Goal: Task Accomplishment & Management: Manage account settings

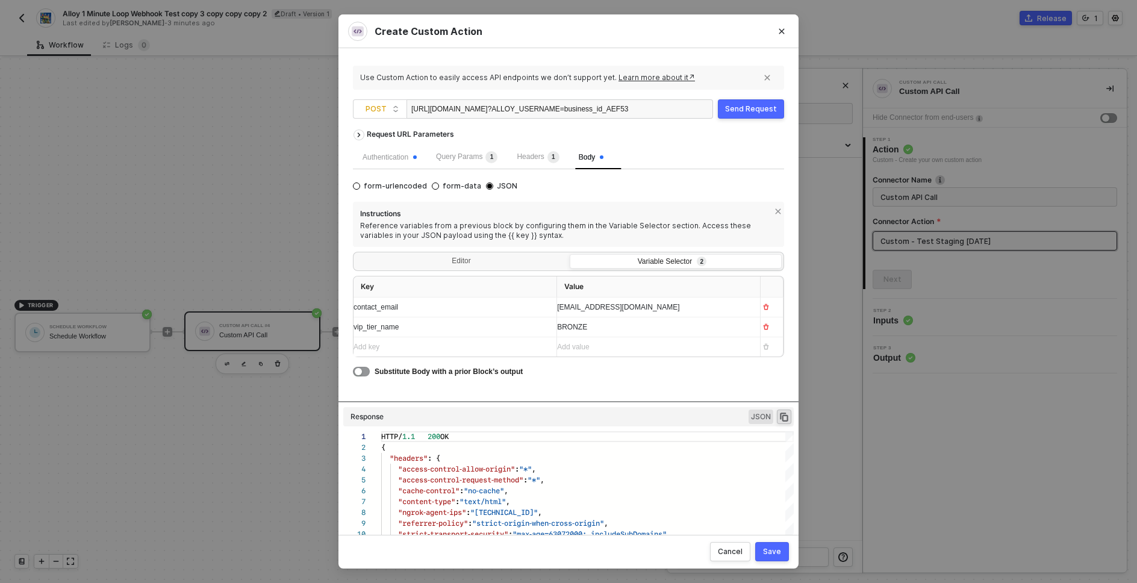
scroll to position [108, 0]
click at [713, 160] on div "Authentication Query Params 1 Headers 1 Body" at bounding box center [568, 157] width 431 height 24
click at [749, 110] on div "Send Request" at bounding box center [751, 109] width 52 height 10
click at [575, 328] on span "BRONZE" at bounding box center [572, 327] width 30 height 8
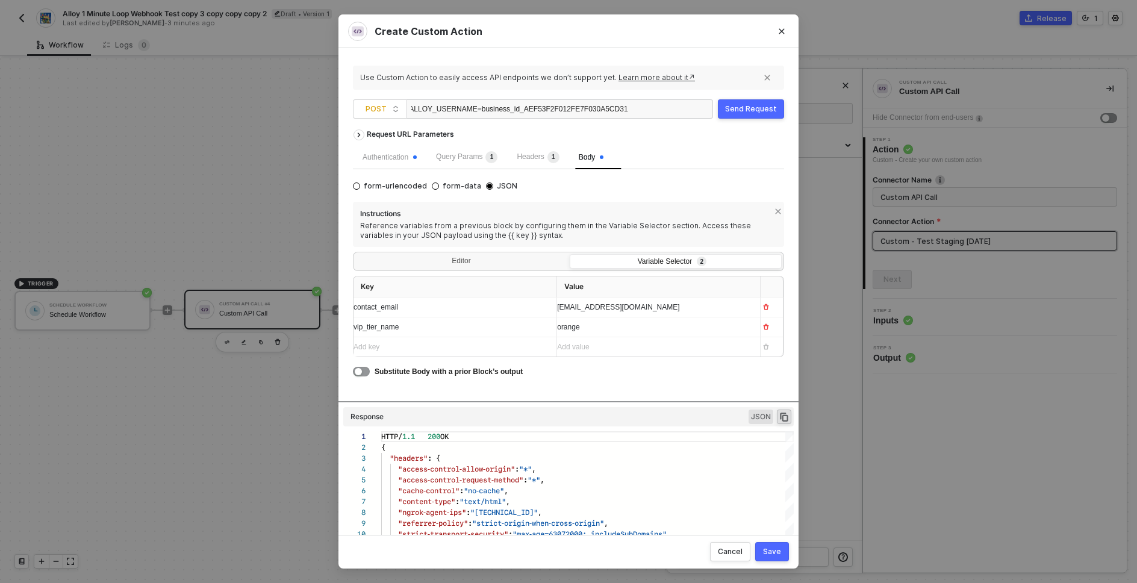
click at [741, 110] on div "Send Request" at bounding box center [751, 109] width 52 height 10
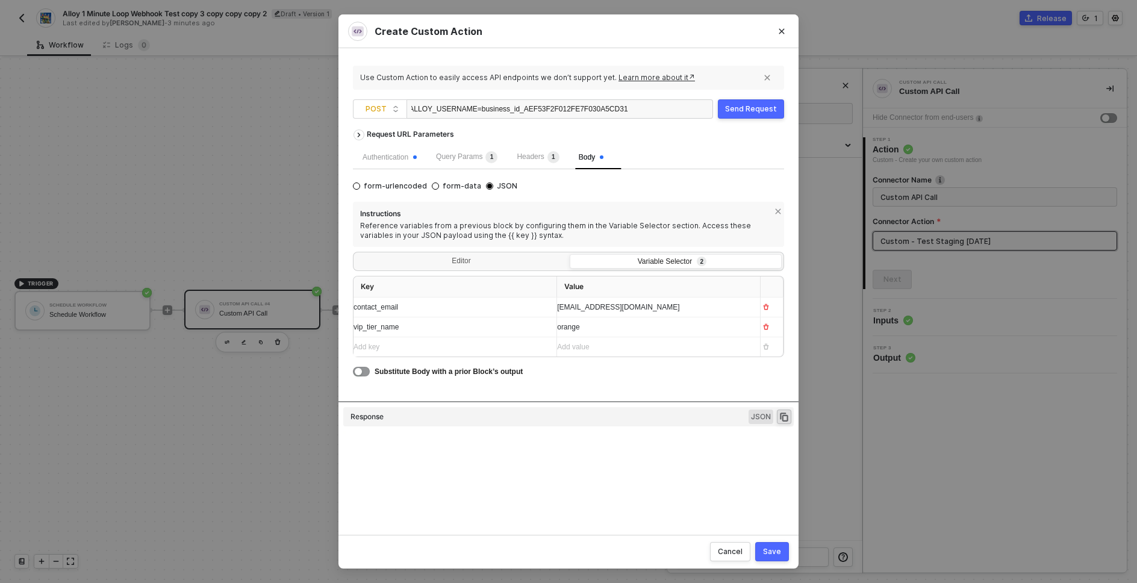
type textarea "HTTP/1.1 200 OK { "headers": { "access-control-allow-origin": "*", "access-cont…"
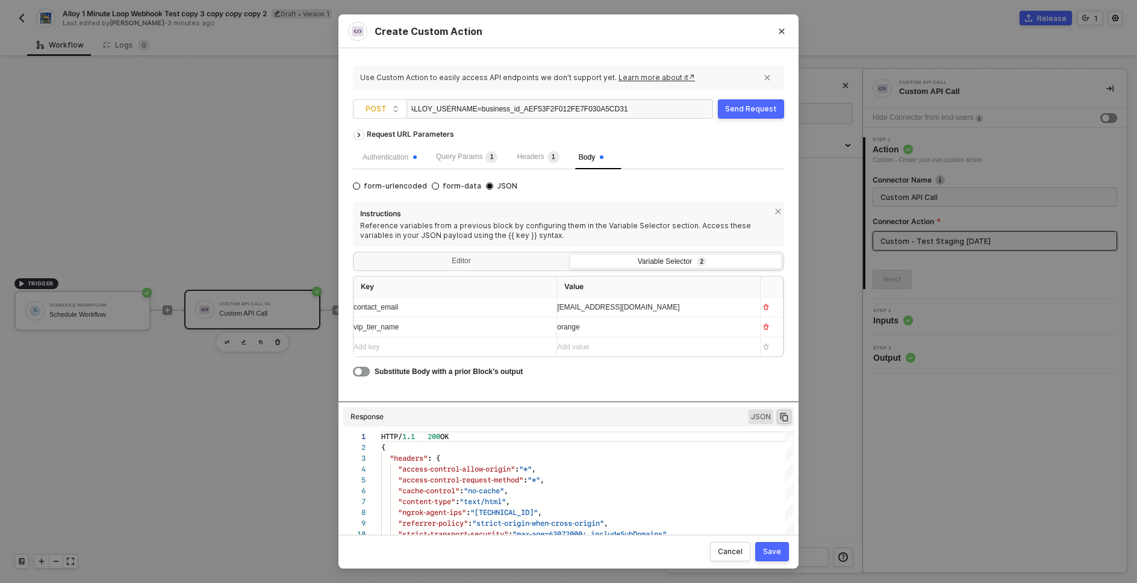
click at [752, 110] on div "Send Request" at bounding box center [751, 109] width 52 height 10
click at [754, 110] on div "Send Request" at bounding box center [751, 109] width 52 height 10
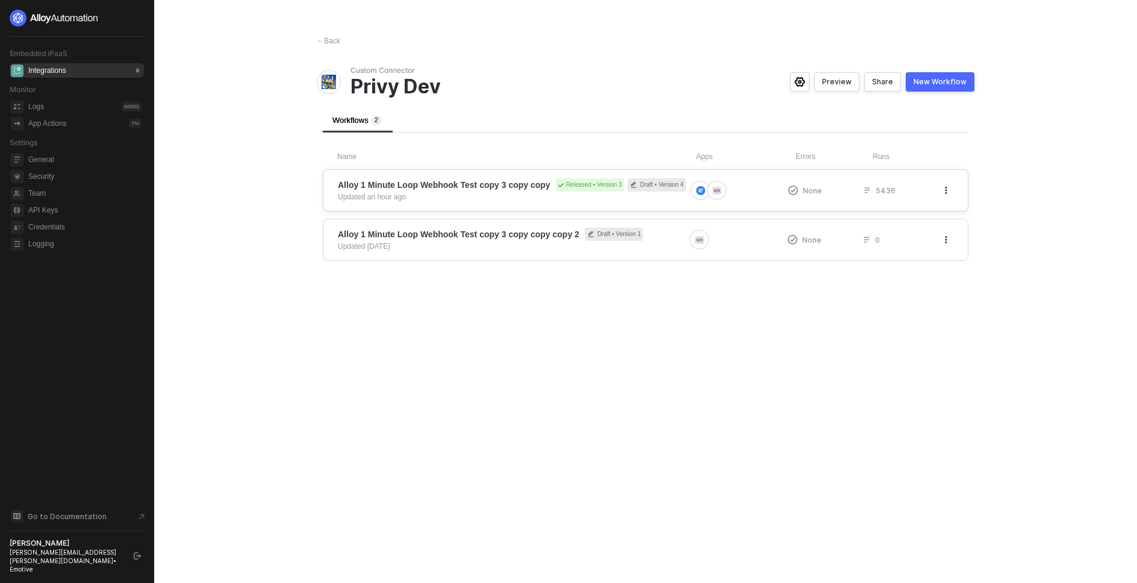
click at [517, 191] on span "Alloy 1 Minute Loop Webhook Test copy 3 copy copy Released • Version 3 Draft • …" at bounding box center [512, 184] width 348 height 13
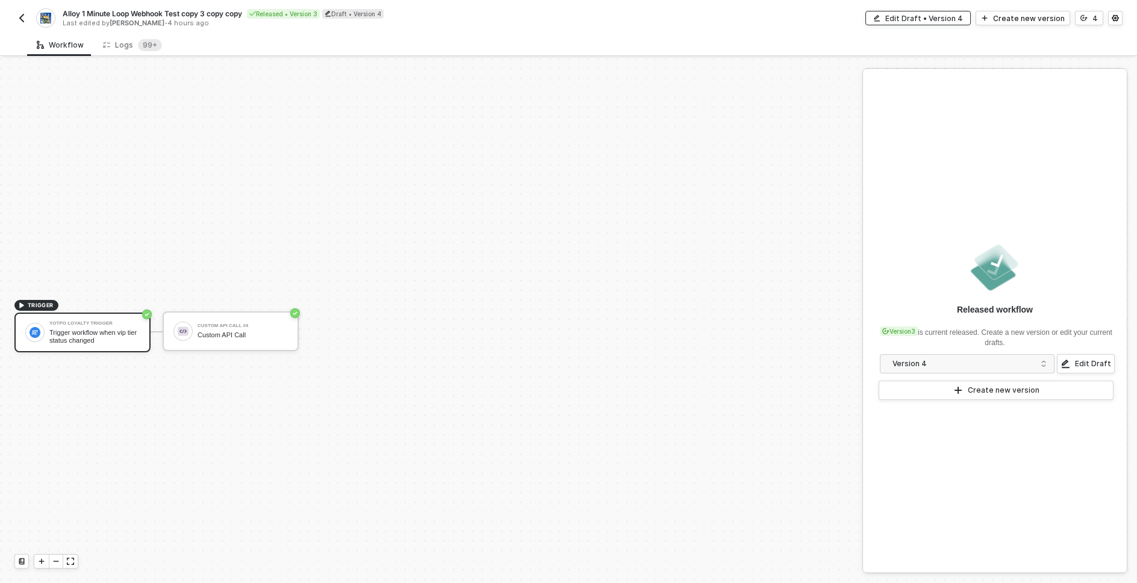
scroll to position [22, 0]
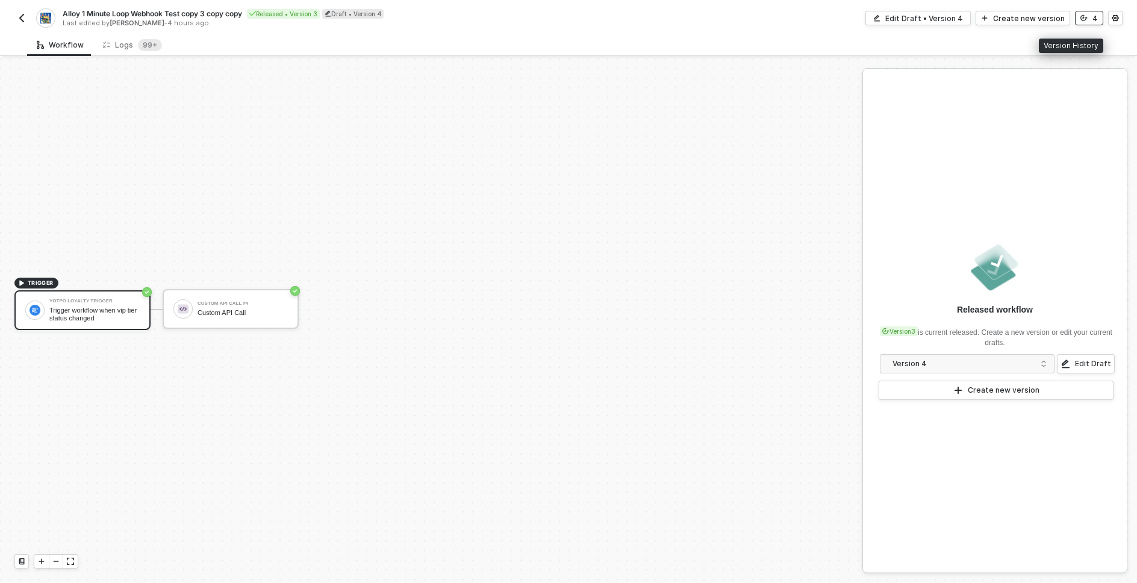
click at [1090, 21] on button "4" at bounding box center [1089, 18] width 28 height 14
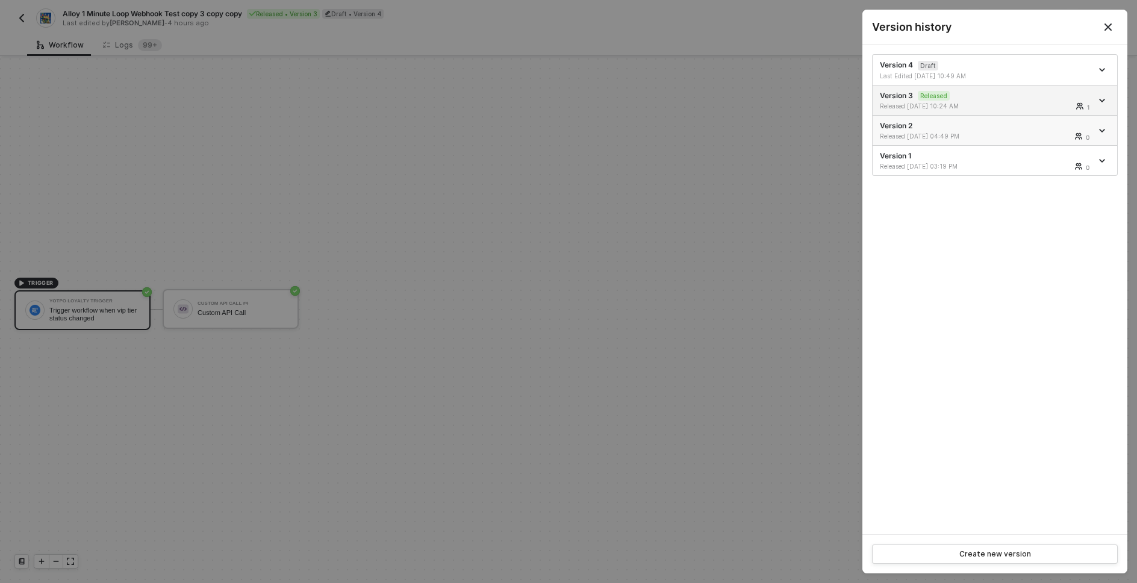
click at [951, 128] on div "Version 2 Released 09/09/2025 04:49 PM 0" at bounding box center [986, 130] width 212 height 20
click at [1104, 130] on icon "icon-arrow-down" at bounding box center [1102, 131] width 5 height 2
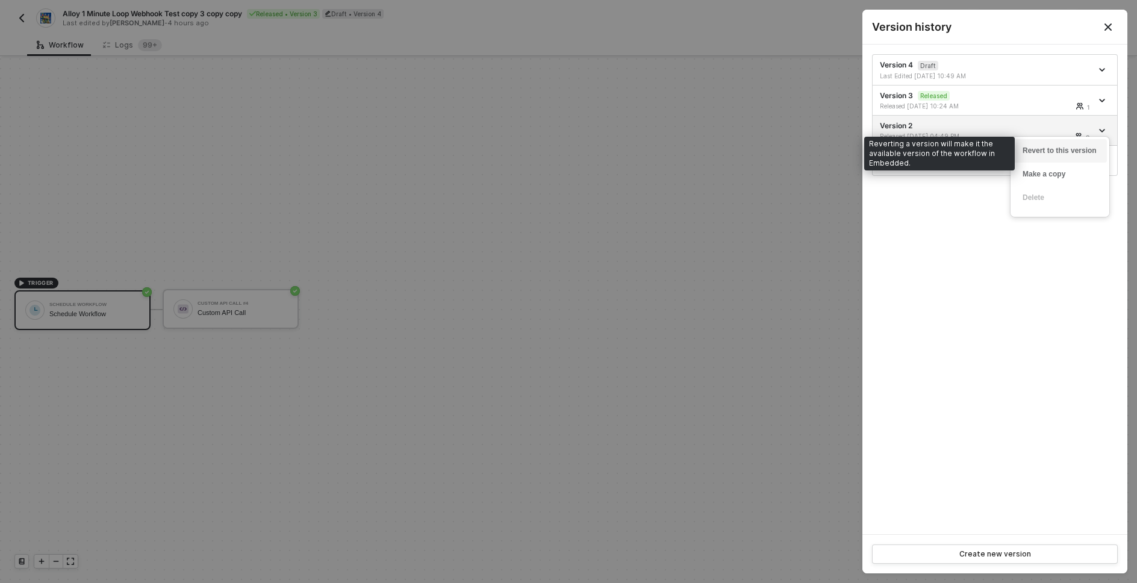
click at [1061, 152] on div "Revert to this version" at bounding box center [1060, 150] width 75 height 11
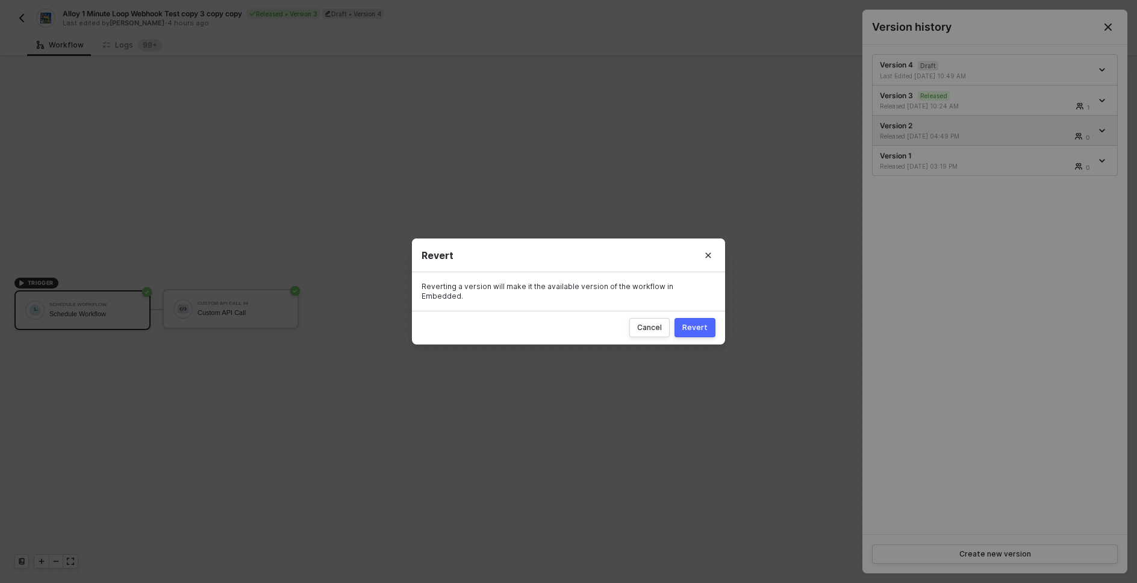
click at [705, 323] on div "Revert" at bounding box center [694, 328] width 25 height 10
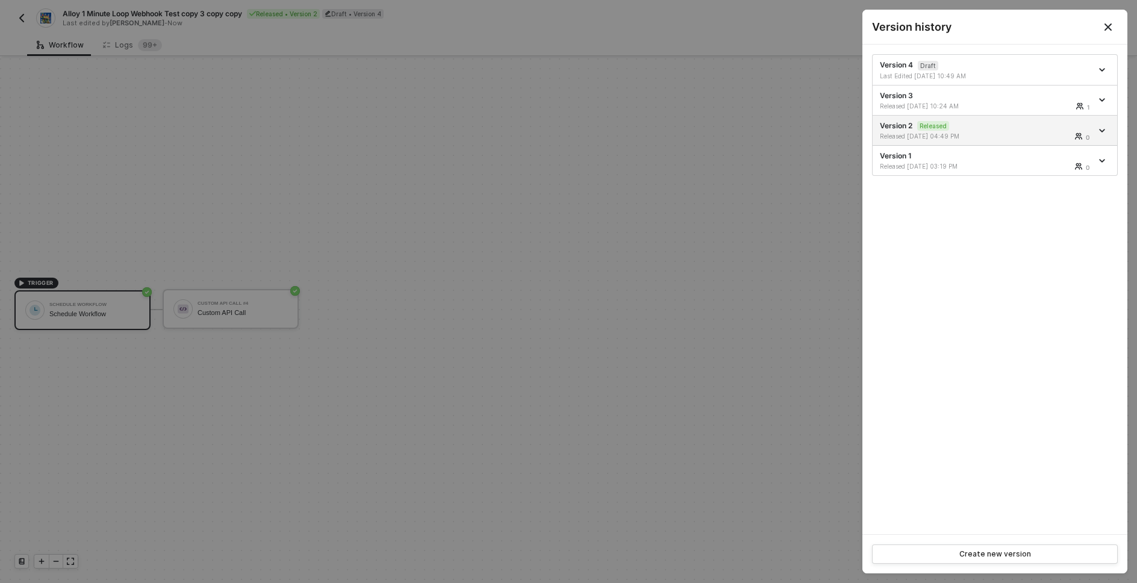
click at [955, 255] on div "Version 4 Draft Last Edited 09/11/2025 10:49 AM Version 3 Released 09/11/2025 1…" at bounding box center [995, 290] width 265 height 490
click at [1009, 266] on div "Version 4 Draft Last Edited 09/11/2025 10:49 AM Version 3 Released 09/11/2025 1…" at bounding box center [995, 290] width 265 height 490
click at [997, 319] on div "Version 4 Draft Last Edited 09/11/2025 10:49 AM Version 3 Released 09/11/2025 1…" at bounding box center [995, 290] width 265 height 490
click at [995, 248] on div "Version 4 Draft Last Edited 09/11/2025 10:49 AM Version 3 Released 09/11/2025 1…" at bounding box center [995, 290] width 265 height 490
click at [226, 105] on div at bounding box center [568, 291] width 1137 height 583
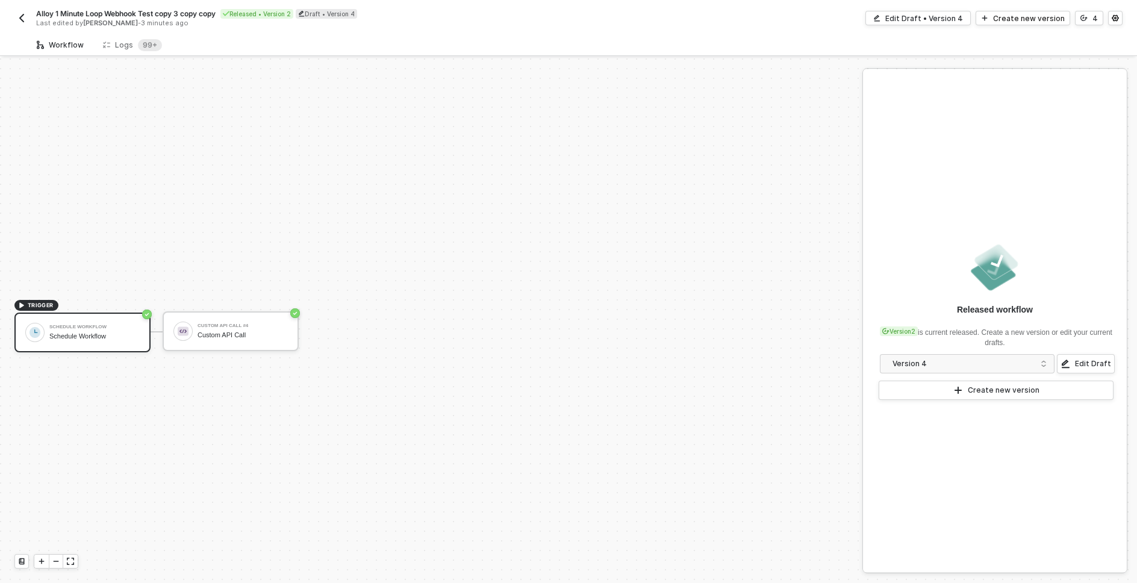
scroll to position [22, 0]
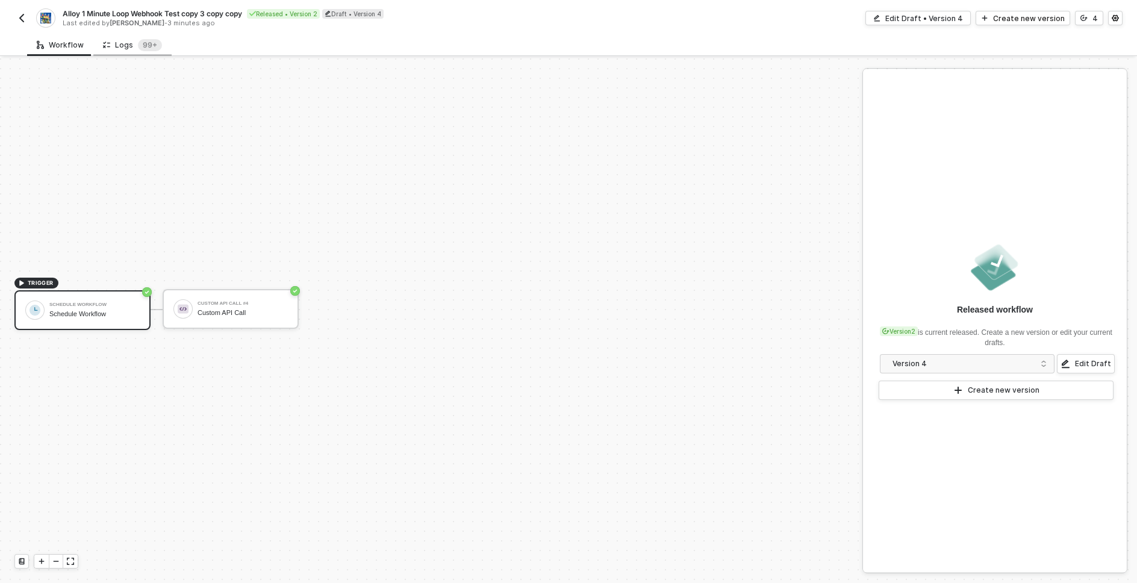
click at [125, 45] on div "Logs 99+" at bounding box center [132, 45] width 59 height 12
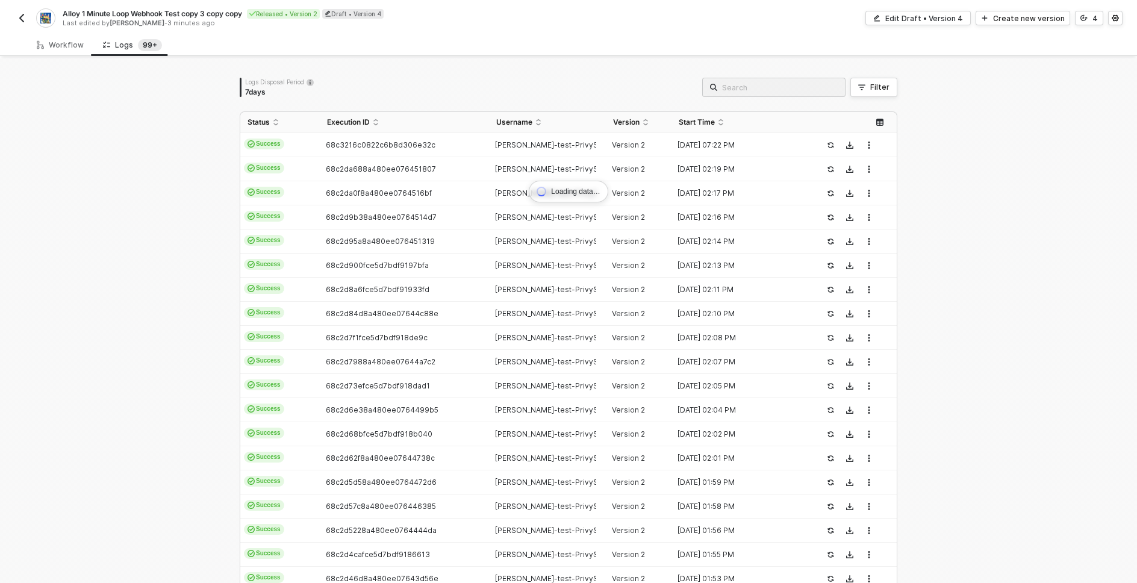
click at [184, 174] on div "Loading data… Logs Disposal Period 7 days Filter Status Execution ID Username V…" at bounding box center [568, 363] width 1137 height 610
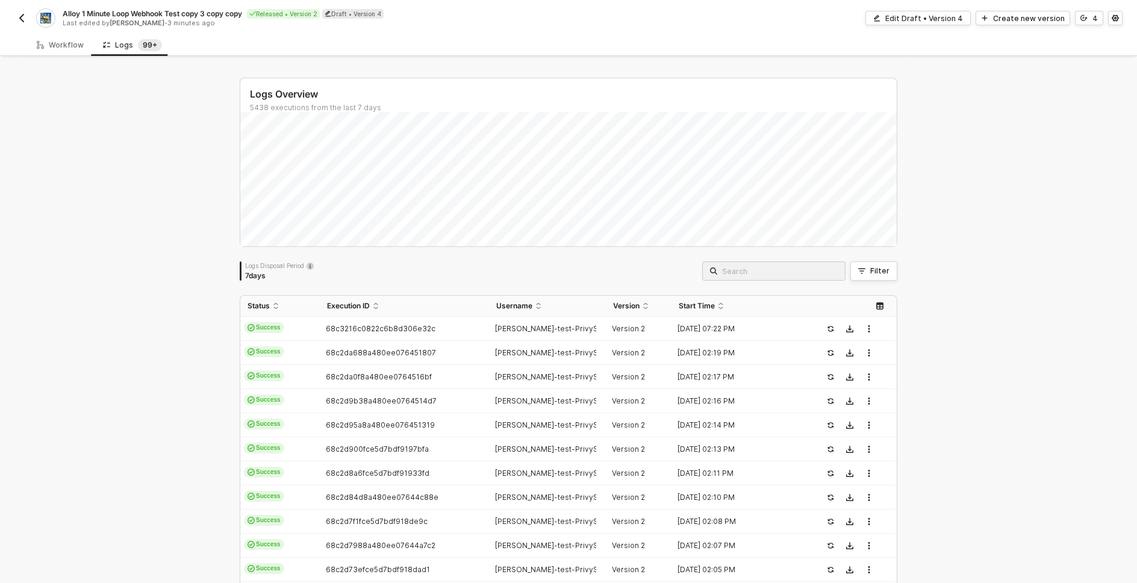
click at [184, 174] on div "Logs Overview 5438 executions from the last 7 days Logs Disposal Period 7 days …" at bounding box center [568, 455] width 1137 height 794
